Goal: Information Seeking & Learning: Learn about a topic

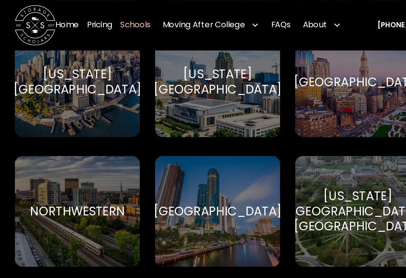
scroll to position [1949, 2]
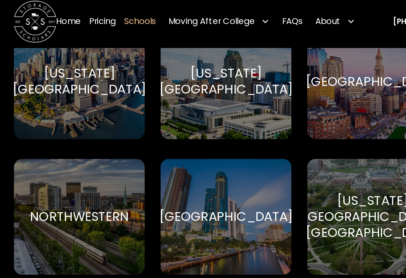
click at [65, 13] on link "Pricing" at bounding box center [70, 18] width 17 height 20
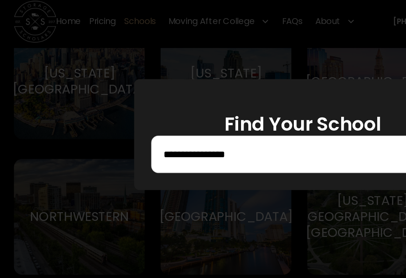
click at [63, 12] on div at bounding box center [203, 139] width 406 height 278
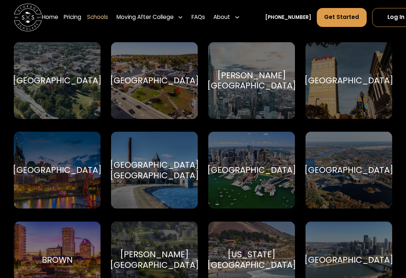
scroll to position [412, 0]
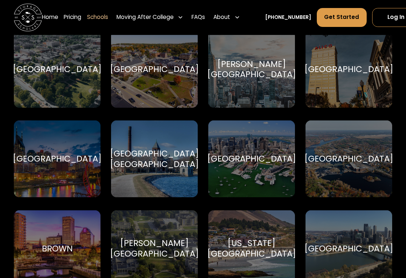
click at [49, 68] on div "Auburn University" at bounding box center [57, 69] width 89 height 11
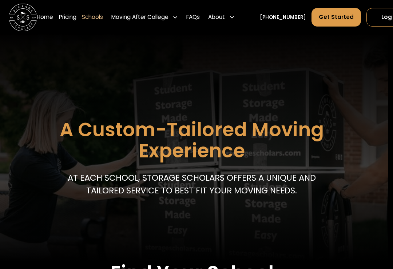
click at [139, 14] on div "Moving After College" at bounding box center [139, 17] width 57 height 8
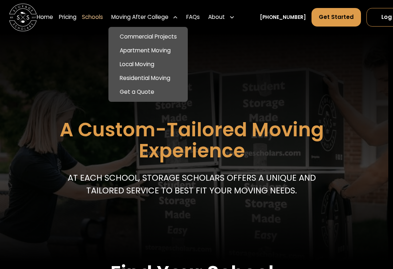
click at [43, 82] on header "A Custom-Tailored Moving Experience At each school, storage scholars offers a u…" at bounding box center [191, 146] width 393 height 230
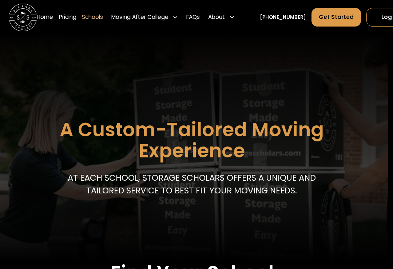
click at [45, 16] on link "Home" at bounding box center [45, 17] width 16 height 19
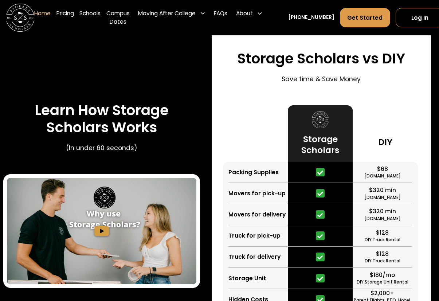
scroll to position [1233, 8]
click at [95, 11] on link "Schools" at bounding box center [89, 18] width 21 height 28
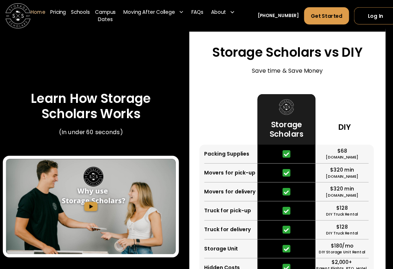
scroll to position [15, 13]
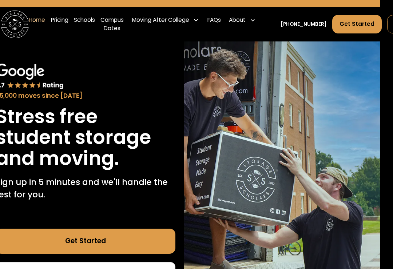
click at [243, 24] on div "About" at bounding box center [242, 20] width 32 height 19
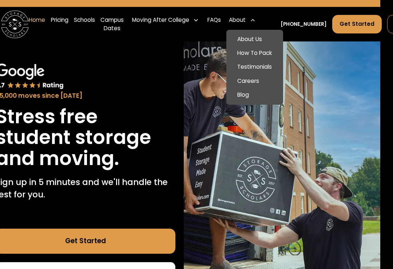
click at [255, 36] on link "About Us" at bounding box center [254, 40] width 51 height 14
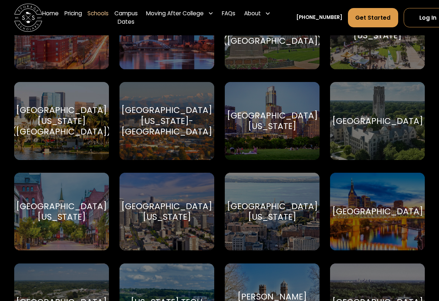
scroll to position [3988, 0]
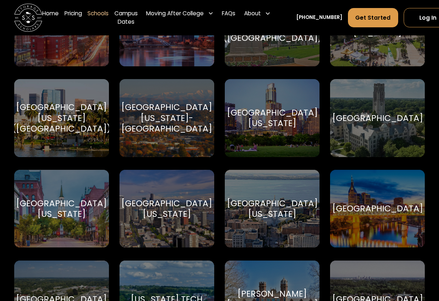
click at [260, 116] on div "[GEOGRAPHIC_DATA][US_STATE]" at bounding box center [272, 117] width 91 height 21
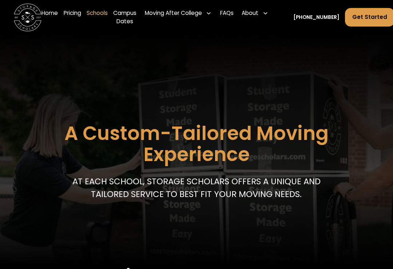
scroll to position [13, 13]
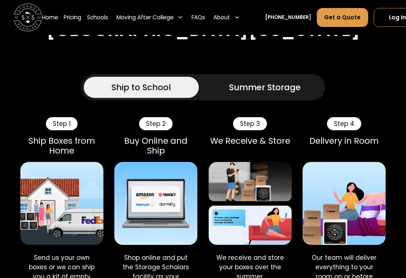
scroll to position [399, 0]
click at [254, 94] on div "Summer Storage" at bounding box center [265, 87] width 72 height 12
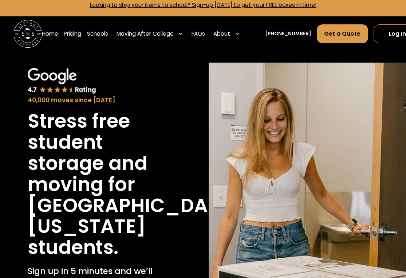
scroll to position [0, 0]
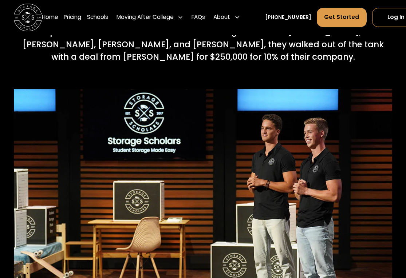
scroll to position [2769, 0]
